Goal: Book appointment/travel/reservation

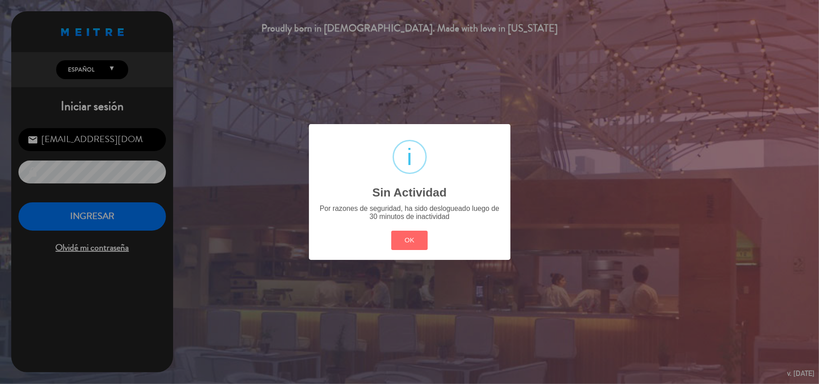
click at [453, 229] on div "? ! i Sin Actividad × Por razones de seguridad, ha sido deslogueado luego de 30…" at bounding box center [410, 192] width 202 height 136
click at [405, 240] on button "OK" at bounding box center [409, 240] width 36 height 19
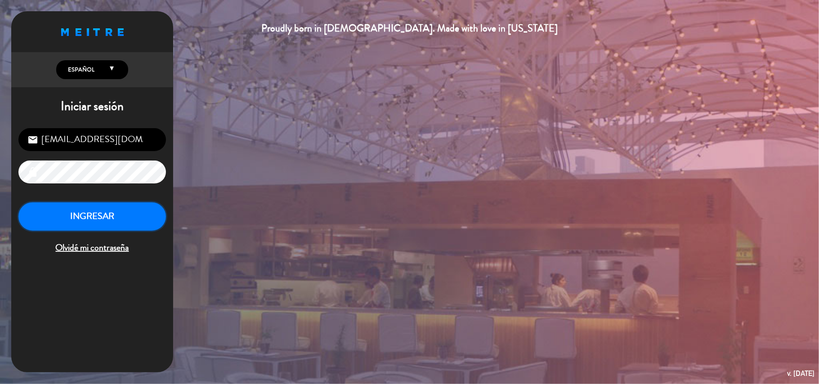
click at [96, 216] on button "INGRESAR" at bounding box center [92, 216] width 148 height 28
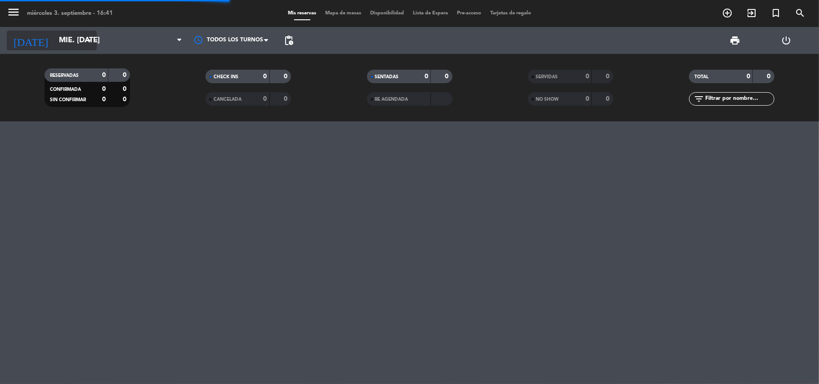
click at [71, 37] on input "mié. [DATE]" at bounding box center [102, 41] width 97 height 18
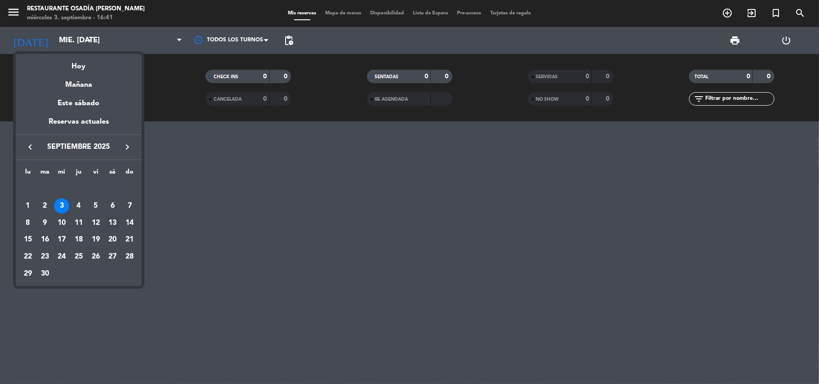
click at [104, 220] on td "13" at bounding box center [112, 223] width 17 height 17
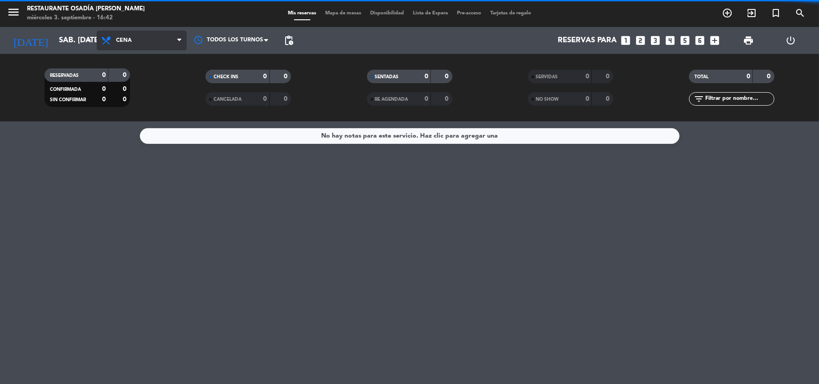
click at [143, 40] on span "Cena" at bounding box center [142, 41] width 90 height 20
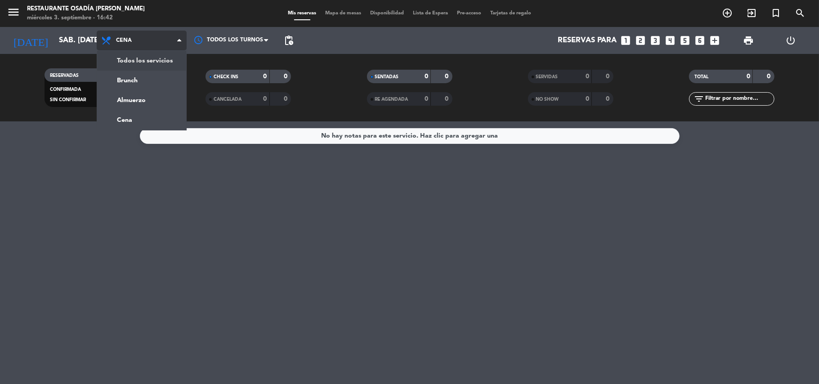
click at [149, 60] on div "menu Restaurante Osadía [PERSON_NAME] miércoles 3. septiembre - 16:42 Mis reser…" at bounding box center [409, 60] width 819 height 121
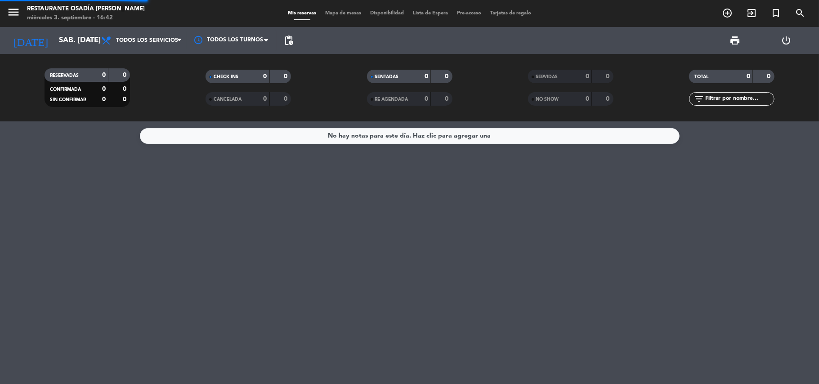
click at [0, 29] on div "[DATE] sáb. [DATE] arrow_drop_down Todos los servicios Brunch Almuerzo Cena Tod…" at bounding box center [409, 40] width 819 height 27
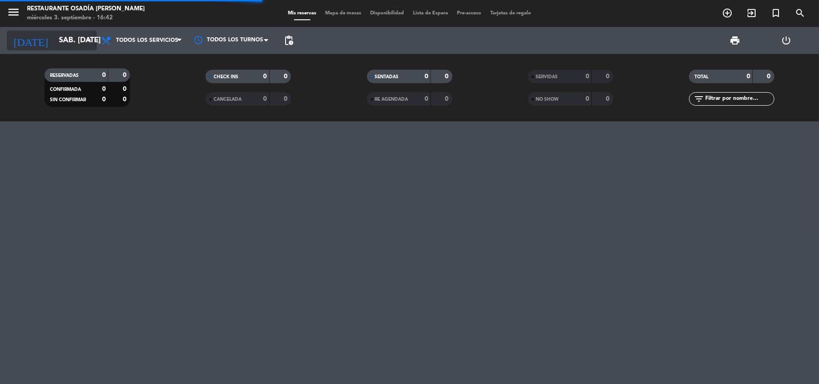
click at [54, 45] on input "sáb. [DATE]" at bounding box center [102, 41] width 97 height 18
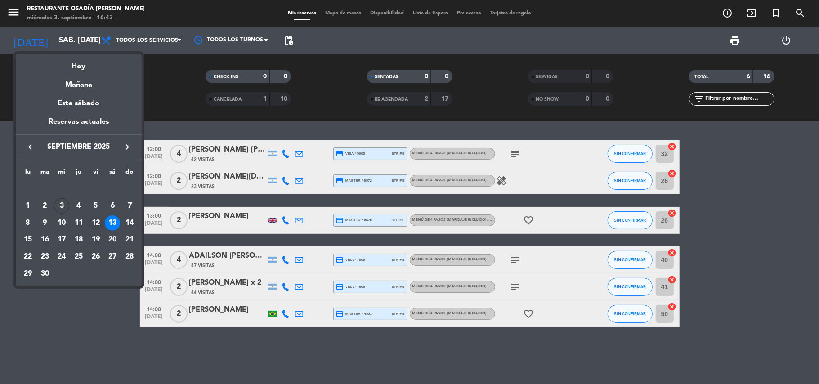
click at [95, 221] on div "12" at bounding box center [95, 223] width 15 height 15
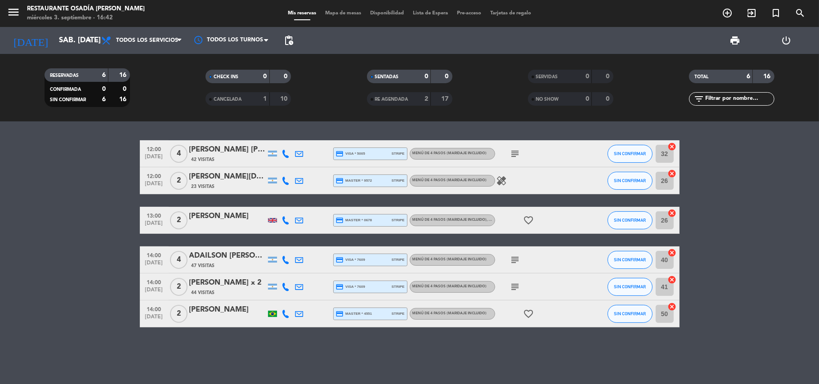
type input "vie. [DATE]"
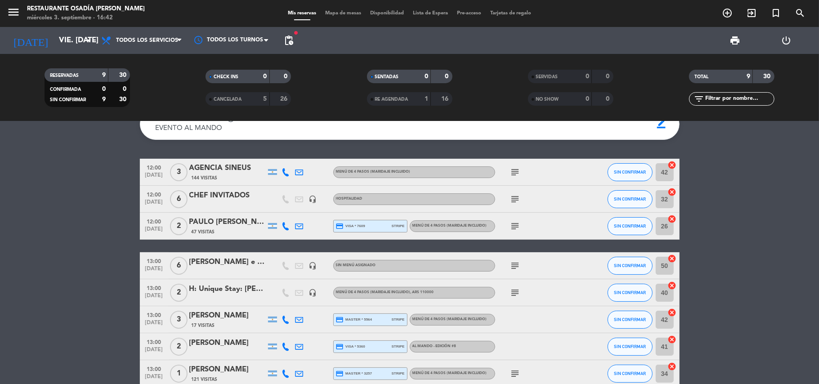
scroll to position [60, 0]
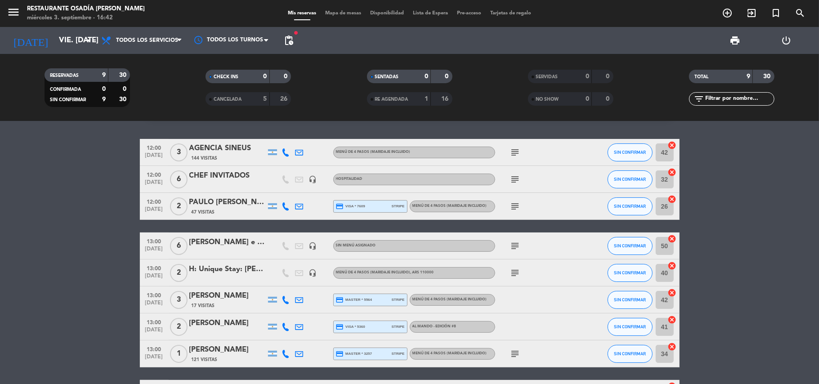
click at [153, 202] on span "12:00" at bounding box center [154, 201] width 22 height 10
click at [64, 236] on bookings-row "12:00 [DATE] 3 AGENCIA SINEUS 144 Visitas MENÚ DE 4 PASOS (Maridaje incluido) s…" at bounding box center [409, 273] width 819 height 268
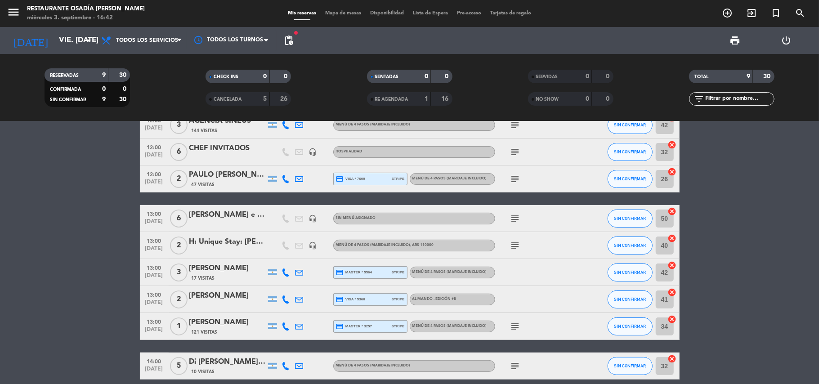
scroll to position [128, 0]
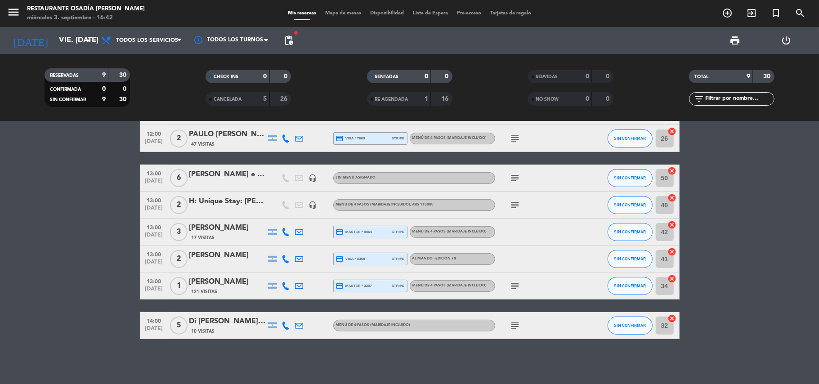
click at [147, 292] on span "[DATE]" at bounding box center [154, 291] width 22 height 10
click at [58, 274] on bookings-row "12:00 [DATE] 3 AGENCIA SINEUS 144 Visitas MENÚ DE 4 PASOS (Maridaje incluido) s…" at bounding box center [409, 205] width 819 height 268
click at [157, 263] on span "[DATE]" at bounding box center [154, 264] width 22 height 10
drag, startPoint x: 47, startPoint y: 247, endPoint x: 387, endPoint y: 245, distance: 339.7
click at [46, 247] on bookings-row "12:00 [DATE] 3 AGENCIA SINEUS 144 Visitas MENÚ DE 4 PASOS (Maridaje incluido) s…" at bounding box center [409, 205] width 819 height 268
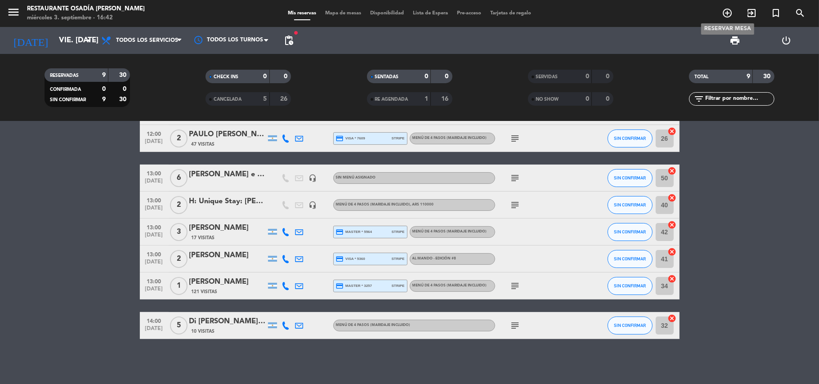
click at [728, 13] on icon "add_circle_outline" at bounding box center [727, 13] width 11 height 11
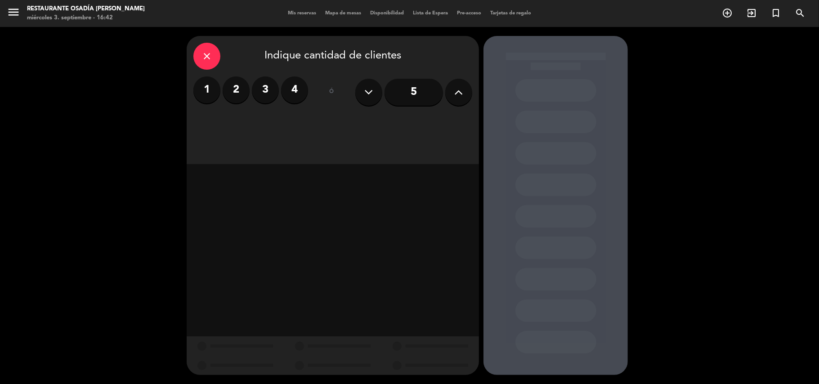
click at [249, 98] on div "1 2 3 4" at bounding box center [250, 89] width 115 height 27
click at [233, 86] on label "2" at bounding box center [236, 89] width 27 height 27
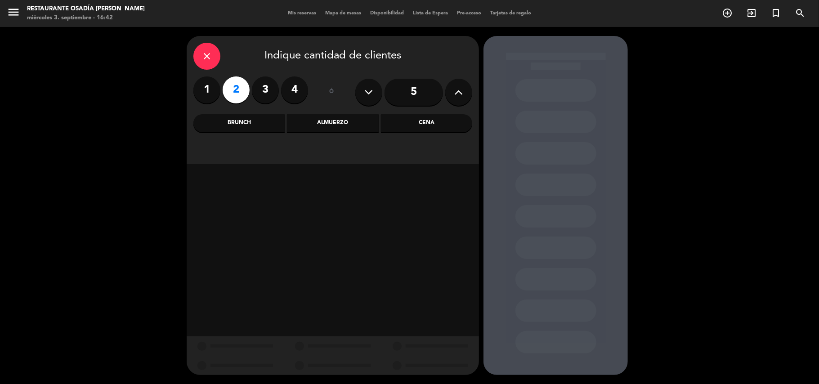
click at [326, 126] on div "Almuerzo" at bounding box center [332, 123] width 91 height 18
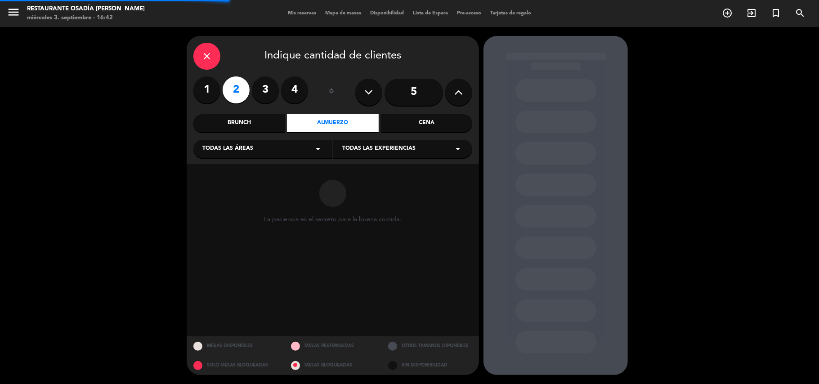
click at [375, 154] on div "Todas las experiencias arrow_drop_down" at bounding box center [402, 149] width 139 height 18
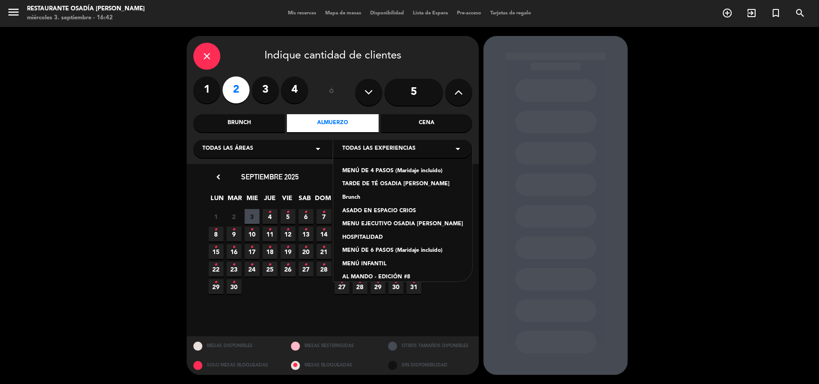
click at [393, 277] on div "AL MANDO - EDICIÓN #8" at bounding box center [402, 277] width 121 height 9
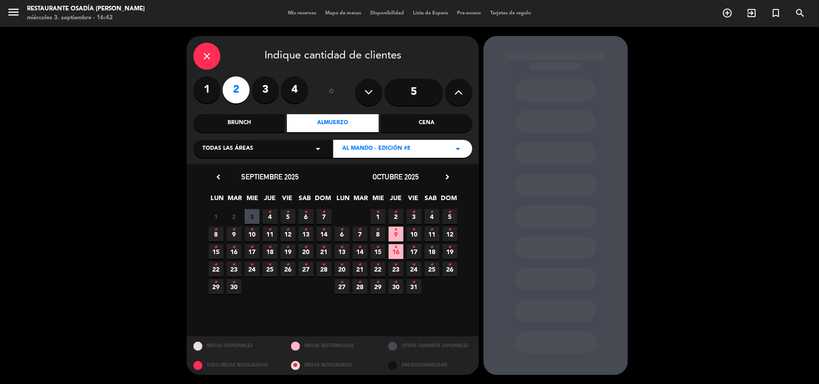
click at [290, 235] on span "12 •" at bounding box center [288, 234] width 15 height 15
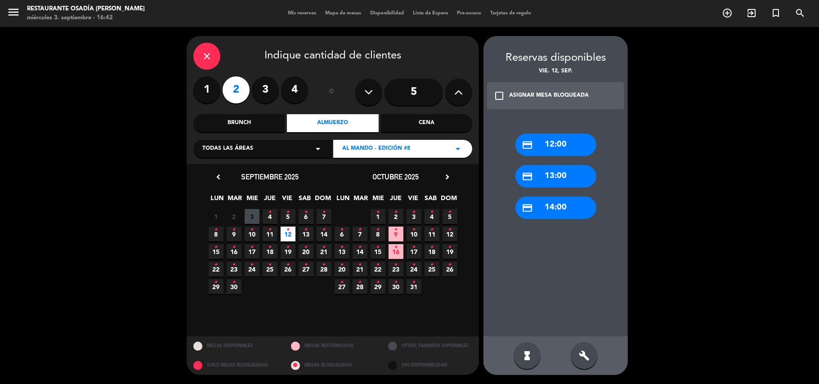
click at [567, 150] on div "credit_card 12:00" at bounding box center [556, 145] width 81 height 22
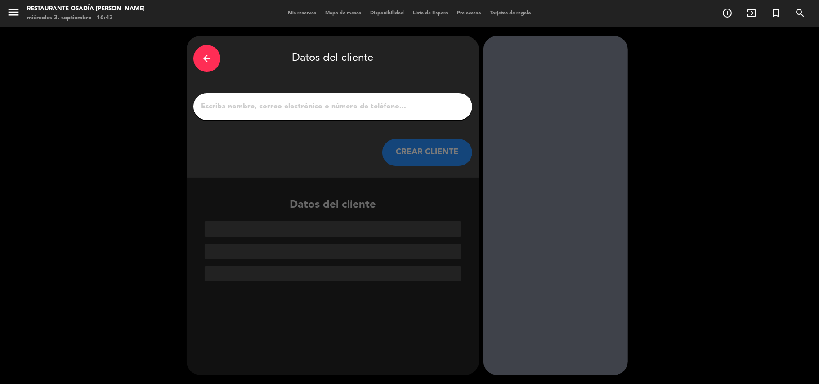
click at [281, 108] on input "1" at bounding box center [332, 106] width 265 height 13
paste input "[PERSON_NAME]"
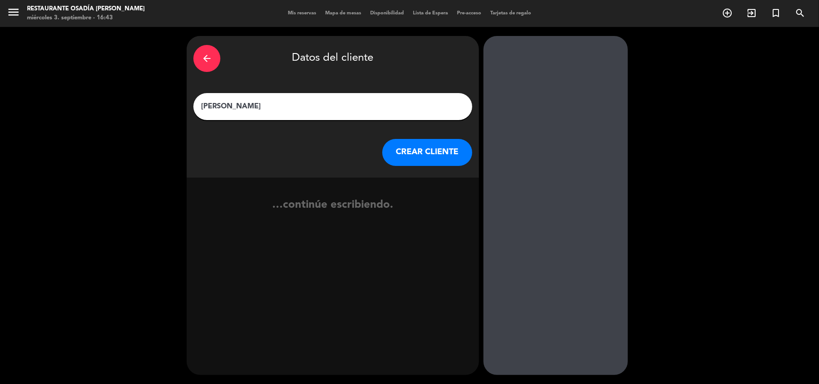
click at [238, 109] on input "[PERSON_NAME]" at bounding box center [332, 106] width 265 height 13
type input "[PERSON_NAME]"
click at [418, 157] on button "CREAR CLIENTE" at bounding box center [427, 152] width 90 height 27
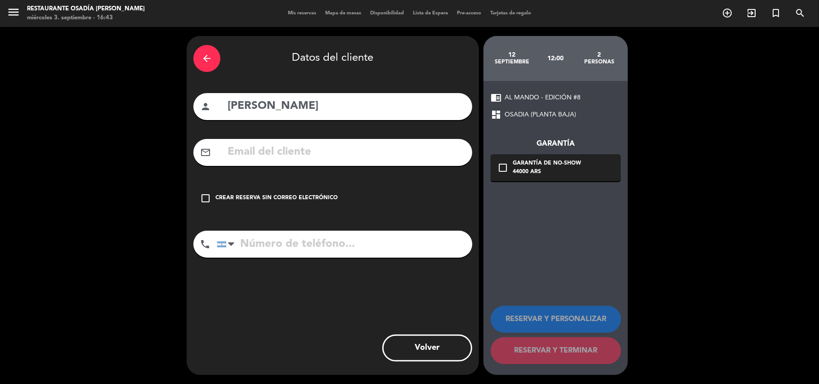
click at [279, 202] on div "Crear reserva sin correo electrónico" at bounding box center [277, 198] width 122 height 9
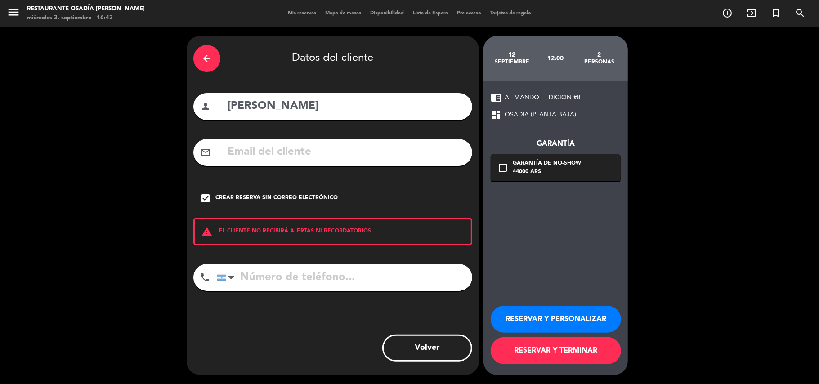
click at [281, 293] on div "phone [GEOGRAPHIC_DATA] +1 [GEOGRAPHIC_DATA] +44 [GEOGRAPHIC_DATA] ([GEOGRAPHIC…" at bounding box center [332, 280] width 279 height 33
click at [287, 284] on input "tel" at bounding box center [345, 277] width 256 height 27
paste input "[PHONE_NUMBER]"
type input "[PHONE_NUMBER]"
click at [564, 316] on button "RESERVAR Y PERSONALIZAR" at bounding box center [556, 319] width 130 height 27
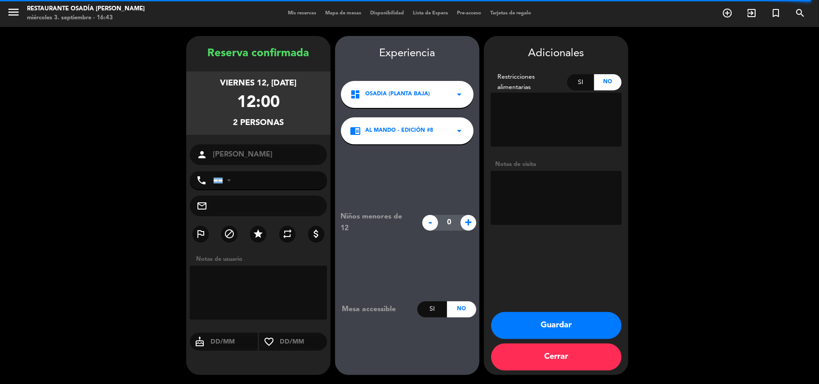
type input "[PHONE_NUMBER]"
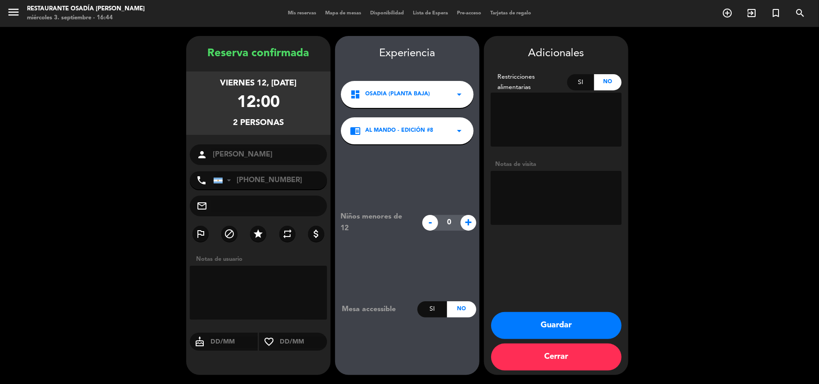
click at [544, 213] on textarea at bounding box center [556, 198] width 131 height 54
paste textarea "Paga pax [PERSON_NAME] un descuento 20% relacionado !"
click at [555, 198] on textarea at bounding box center [556, 198] width 131 height 54
type textarea "Paga pax [PERSON_NAME] un descuento 20% relacionado! Pedida por [PERSON_NAME] y…"
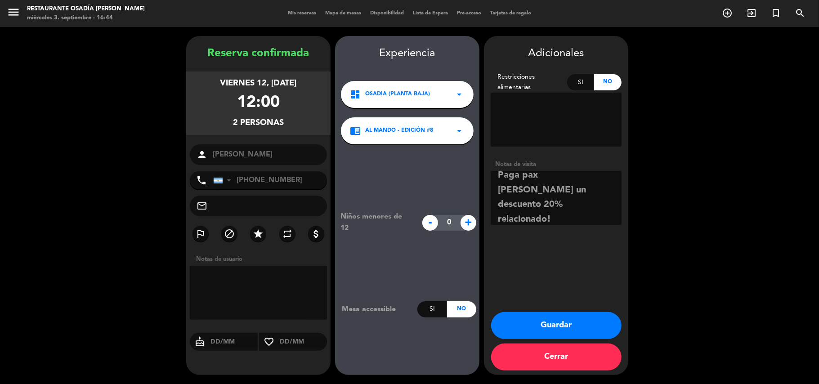
click at [540, 327] on button "Guardar" at bounding box center [556, 325] width 130 height 27
